Goal: Find contact information: Find contact information

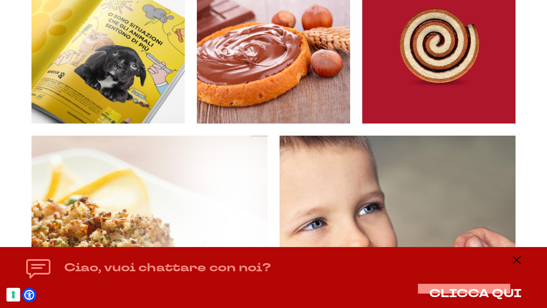
scroll to position [222, 0]
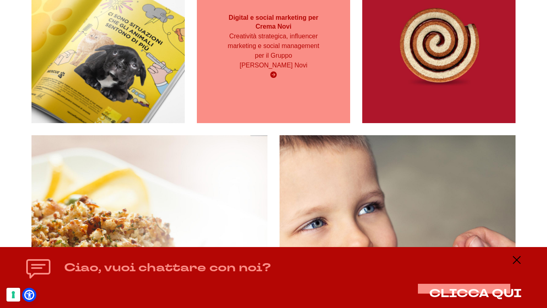
click at [291, 69] on p "Creatività strategica, influencer marketing e social management per il Gruppo E…" at bounding box center [273, 50] width 92 height 39
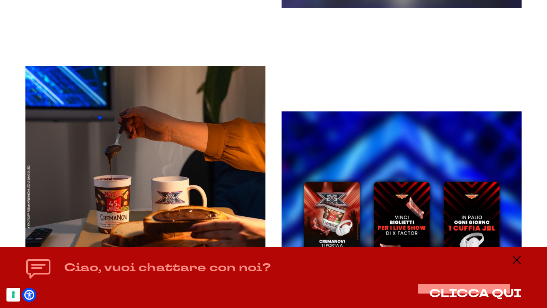
scroll to position [2668, 0]
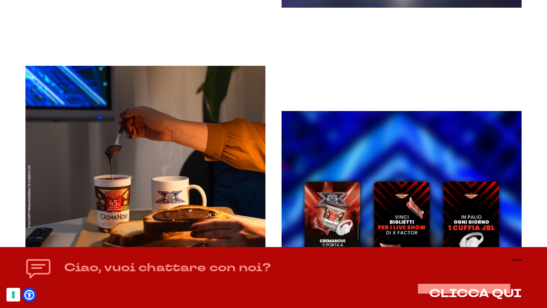
click at [519, 257] on icon at bounding box center [516, 260] width 10 height 10
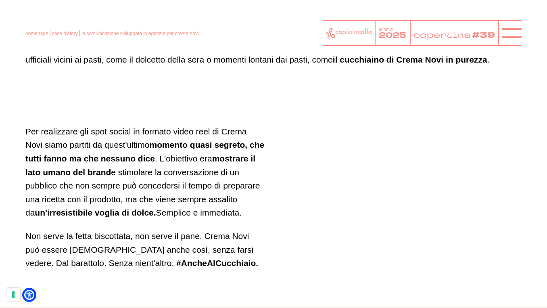
scroll to position [4594, 0]
click at [513, 33] on line at bounding box center [511, 33] width 19 height 0
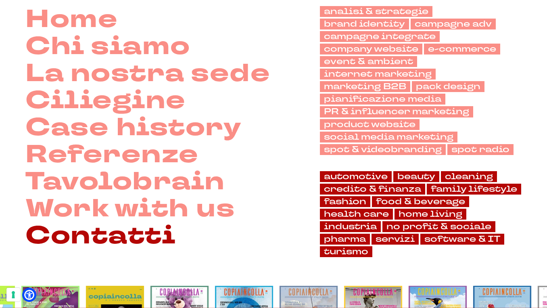
scroll to position [63, 0]
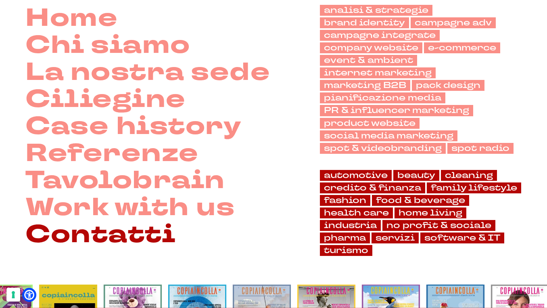
click at [141, 235] on link "Contatti" at bounding box center [100, 234] width 150 height 27
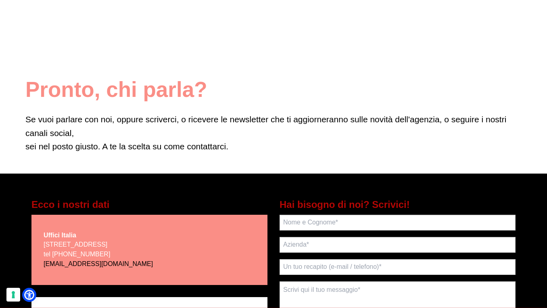
scroll to position [21, 0]
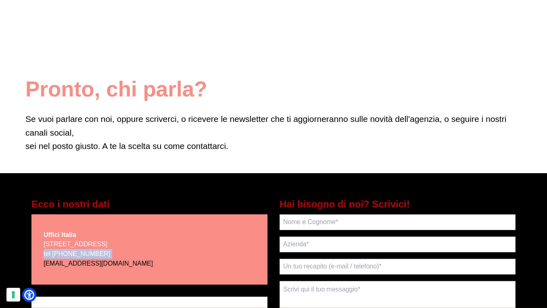
drag, startPoint x: 125, startPoint y: 264, endPoint x: 80, endPoint y: 266, distance: 44.8
click at [58, 264] on p "via Bachelet, 12 - 46051 San Giorgio Bigarello (MN) tel +39 0376 392891 scrivoq…" at bounding box center [98, 253] width 109 height 29
drag, startPoint x: 125, startPoint y: 263, endPoint x: 72, endPoint y: 262, distance: 53.2
click at [64, 262] on p "via Bachelet, 12 - 46051 San Giorgio Bigarello (MN) tel +39 0376 392891 scrivoq…" at bounding box center [98, 253] width 109 height 29
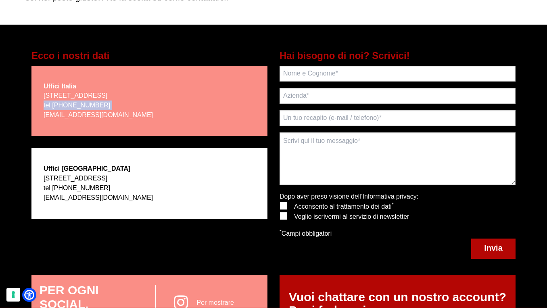
scroll to position [170, 0]
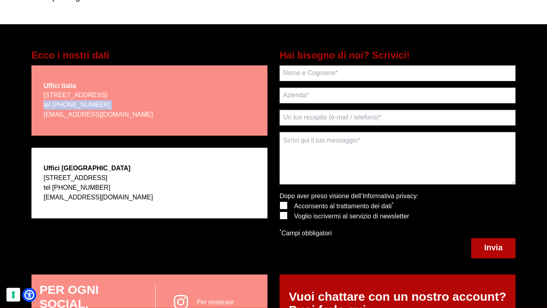
drag, startPoint x: 116, startPoint y: 95, endPoint x: 198, endPoint y: 96, distance: 82.2
click at [198, 96] on div "Uffici Italia via Bachelet, 12 - 46051 San Giorgio Bigarello (MN) tel +39 0376 …" at bounding box center [149, 100] width 236 height 70
copy p "San Giorgio Bigarello (MN)"
drag, startPoint x: 124, startPoint y: 115, endPoint x: 87, endPoint y: 114, distance: 37.1
click at [52, 114] on p "via Bachelet, 12 - 46051 San Giorgio Bigarello (MN) tel +39 0376 392891 scrivoq…" at bounding box center [98, 104] width 109 height 29
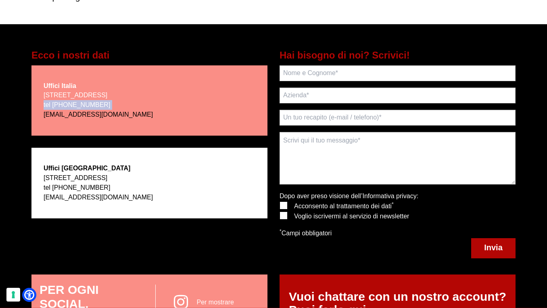
drag, startPoint x: 128, startPoint y: 111, endPoint x: 96, endPoint y: 114, distance: 32.4
click at [89, 114] on p "via Bachelet, 12 - 46051 San Giorgio Bigarello (MN) tel +39 0376 392891 scrivoq…" at bounding box center [98, 104] width 109 height 29
drag, startPoint x: 130, startPoint y: 114, endPoint x: 58, endPoint y: 114, distance: 71.7
click at [58, 114] on p "via Bachelet, 12 - 46051 San Giorgio Bigarello (MN) tel +39 0376 392891 scrivoq…" at bounding box center [98, 104] width 109 height 29
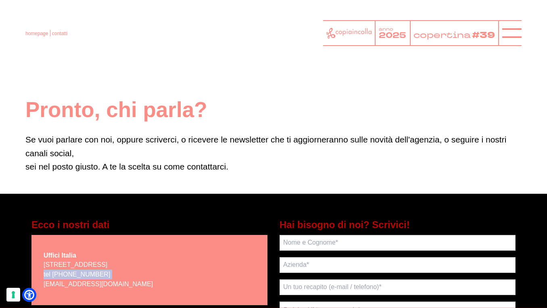
scroll to position [0, 0]
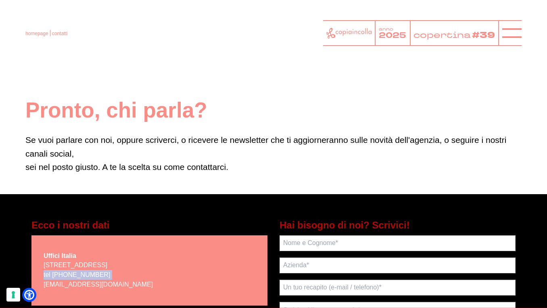
click at [342, 33] on icon at bounding box center [348, 33] width 45 height 11
